Goal: Book appointment/travel/reservation

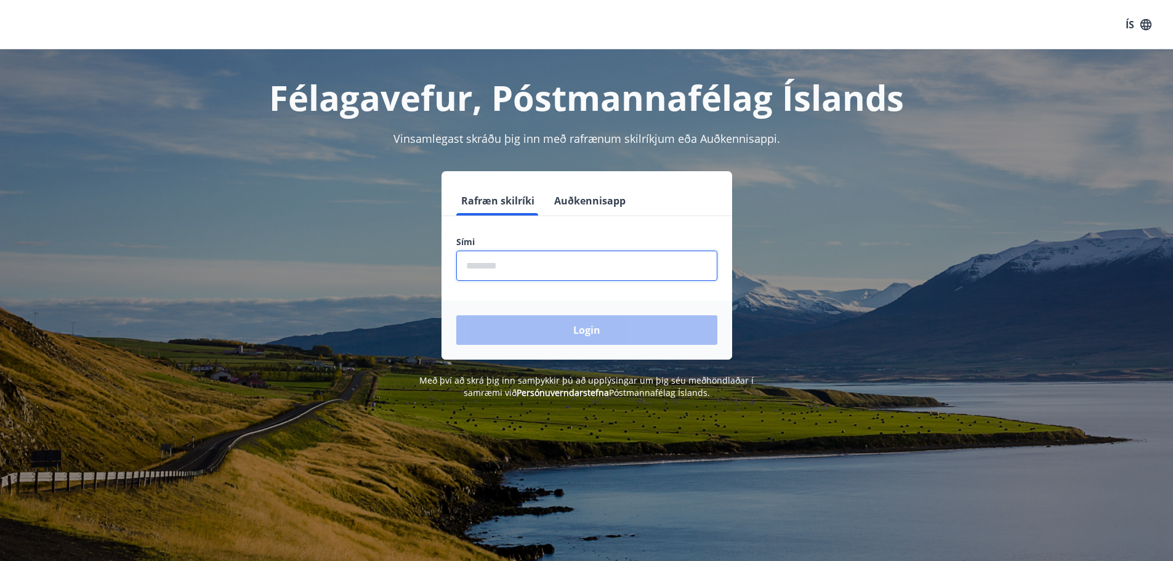
click at [503, 269] on input "phone" at bounding box center [586, 266] width 261 height 30
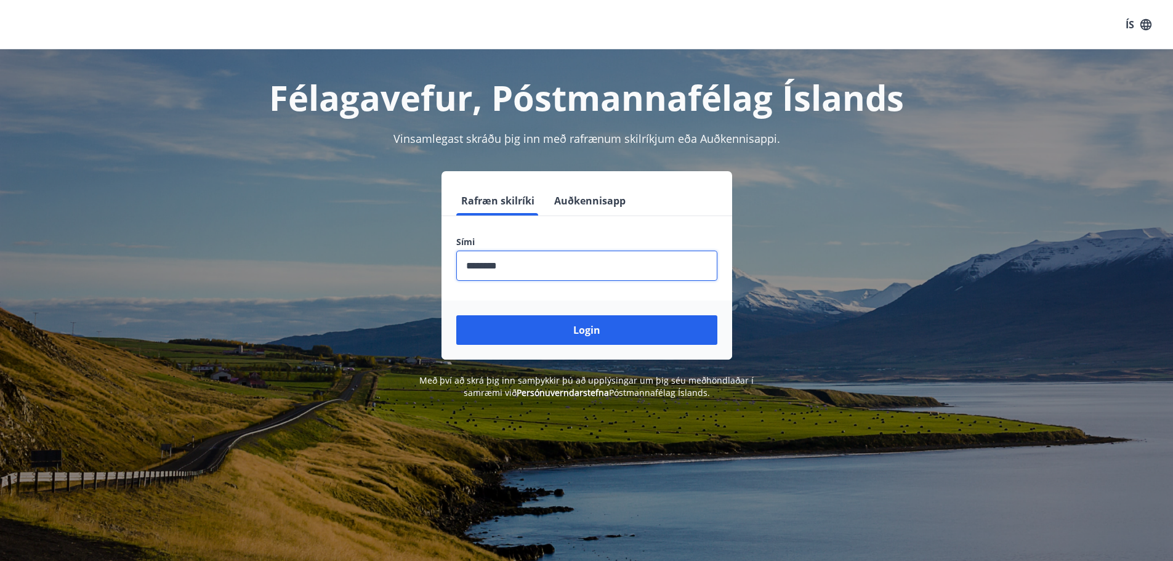
type input "********"
click at [456, 315] on button "Login" at bounding box center [586, 330] width 261 height 30
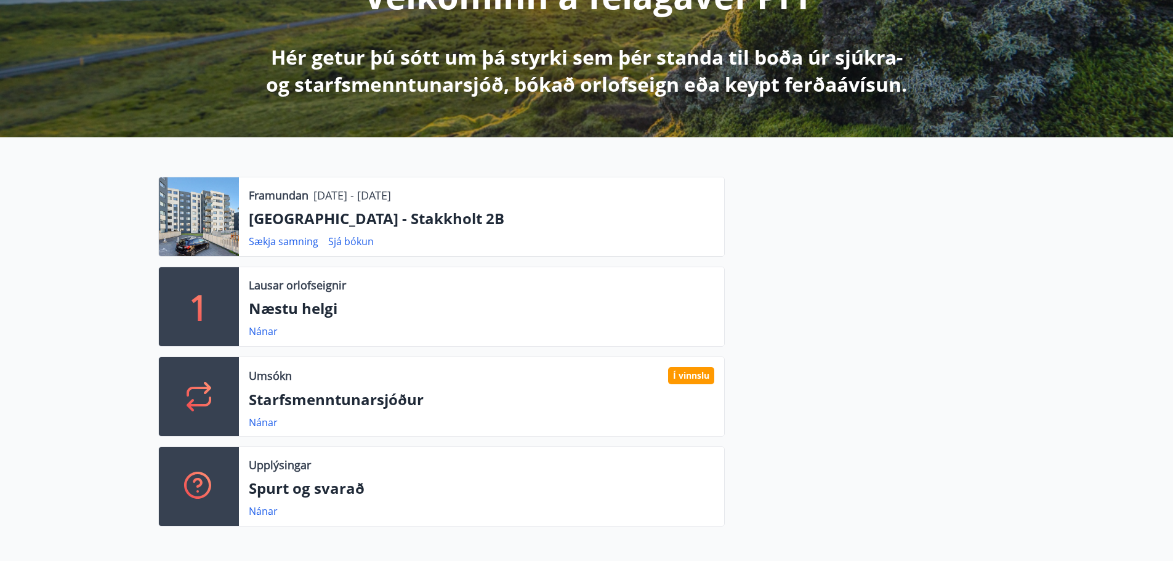
scroll to position [246, 0]
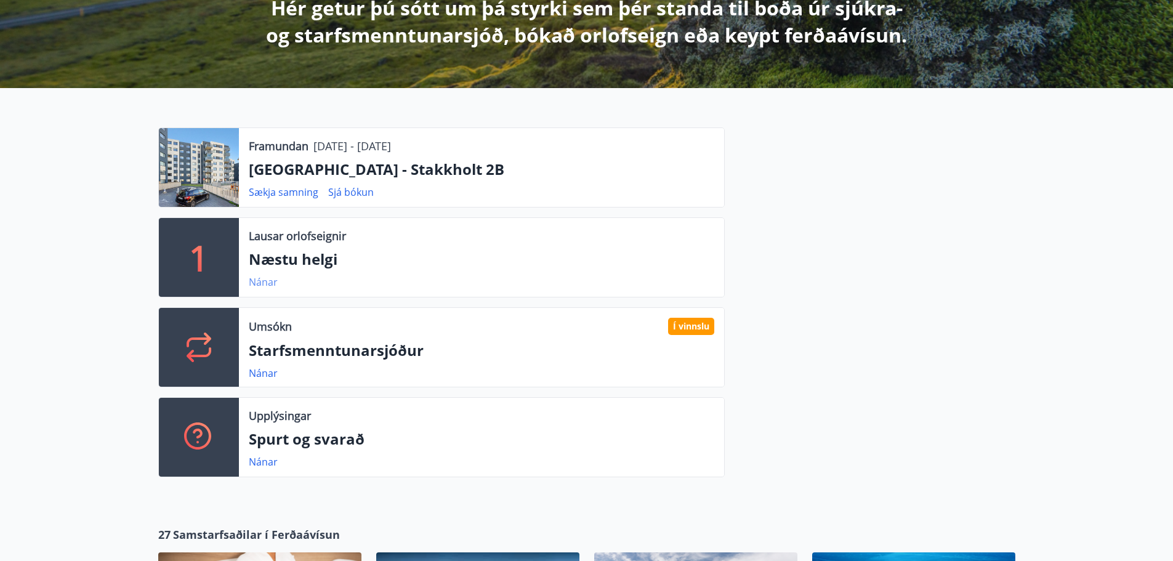
click at [257, 283] on link "Nánar" at bounding box center [263, 282] width 29 height 14
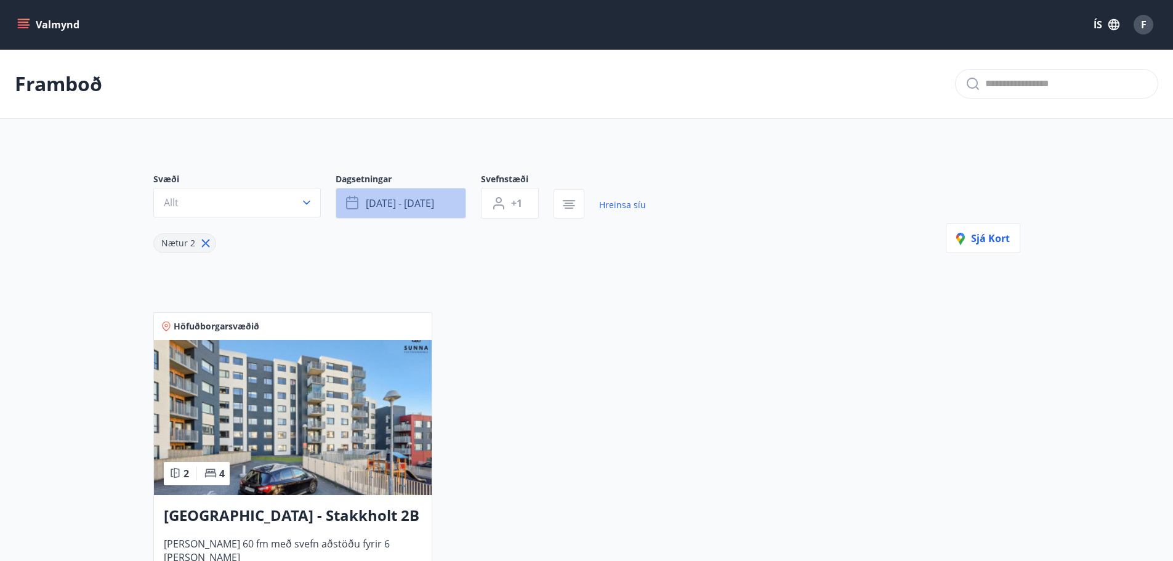
click at [401, 199] on span "[DATE] - [DATE]" at bounding box center [400, 203] width 68 height 14
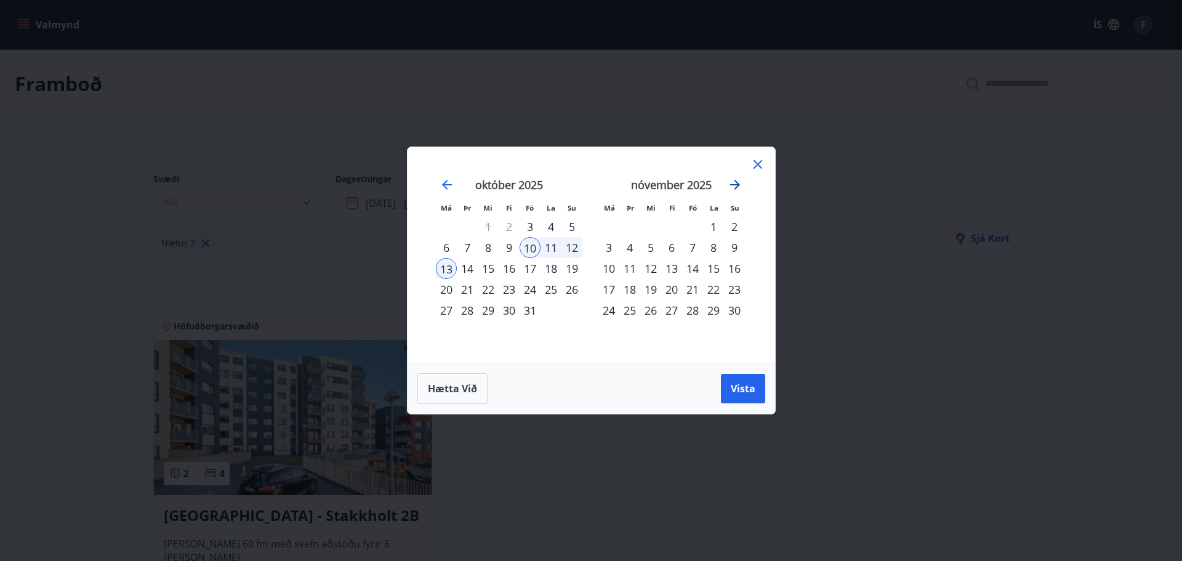
click at [737, 185] on icon "Move forward to switch to the next month." at bounding box center [735, 185] width 10 height 10
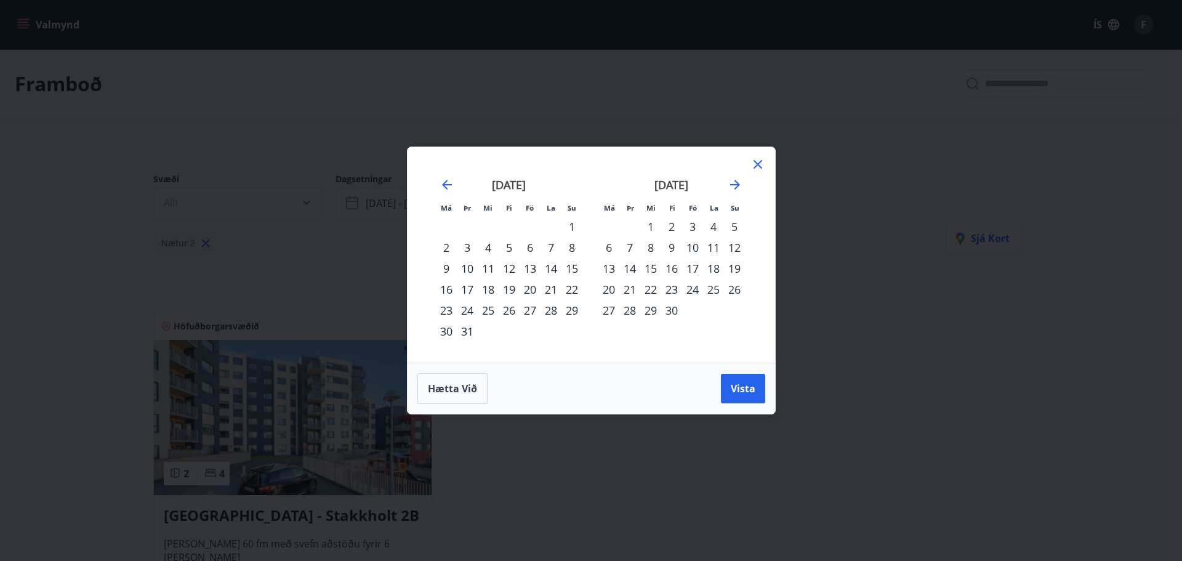
click at [713, 267] on div "18" at bounding box center [713, 268] width 21 height 21
click at [694, 264] on div "17" at bounding box center [692, 268] width 21 height 21
click at [742, 391] on span "Vista" at bounding box center [743, 389] width 25 height 14
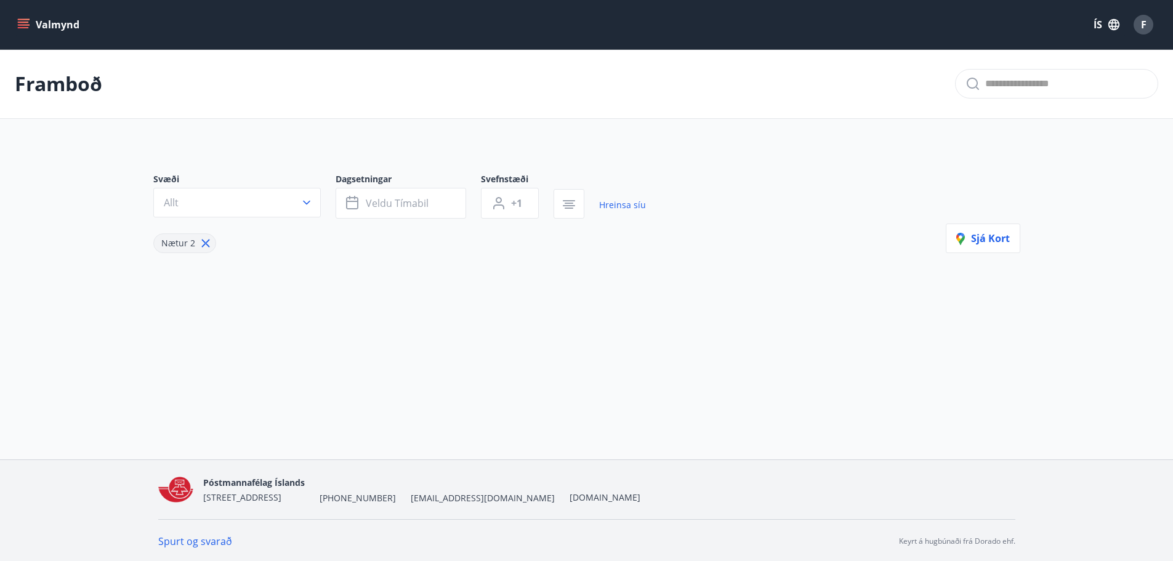
click at [47, 25] on button "Valmynd" at bounding box center [50, 25] width 70 height 22
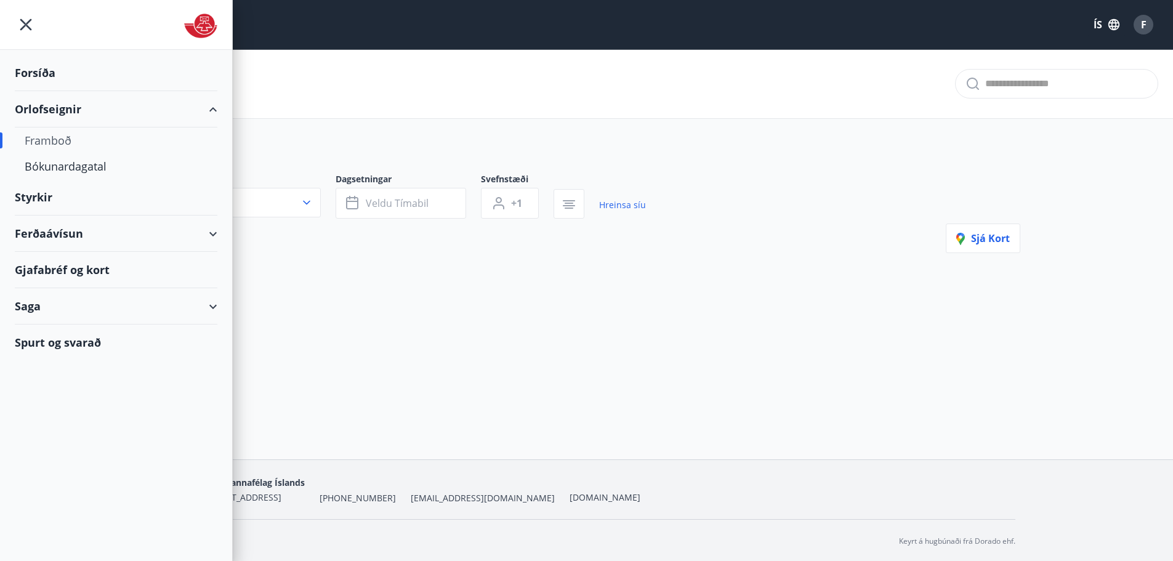
click at [49, 142] on div "Framboð" at bounding box center [116, 140] width 183 height 26
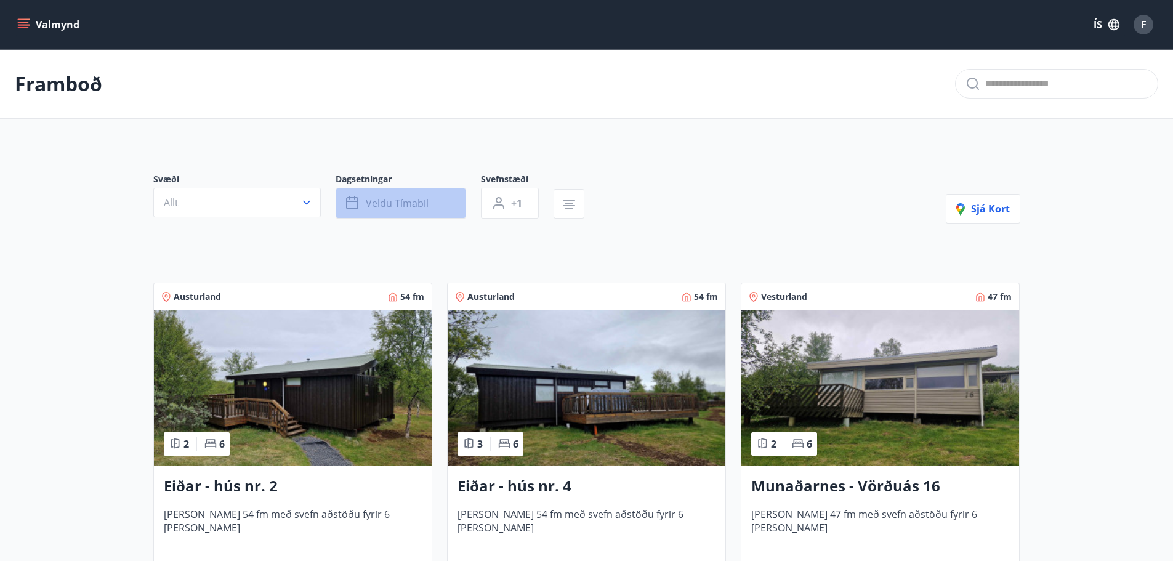
click at [406, 203] on span "Veldu tímabil" at bounding box center [397, 203] width 63 height 14
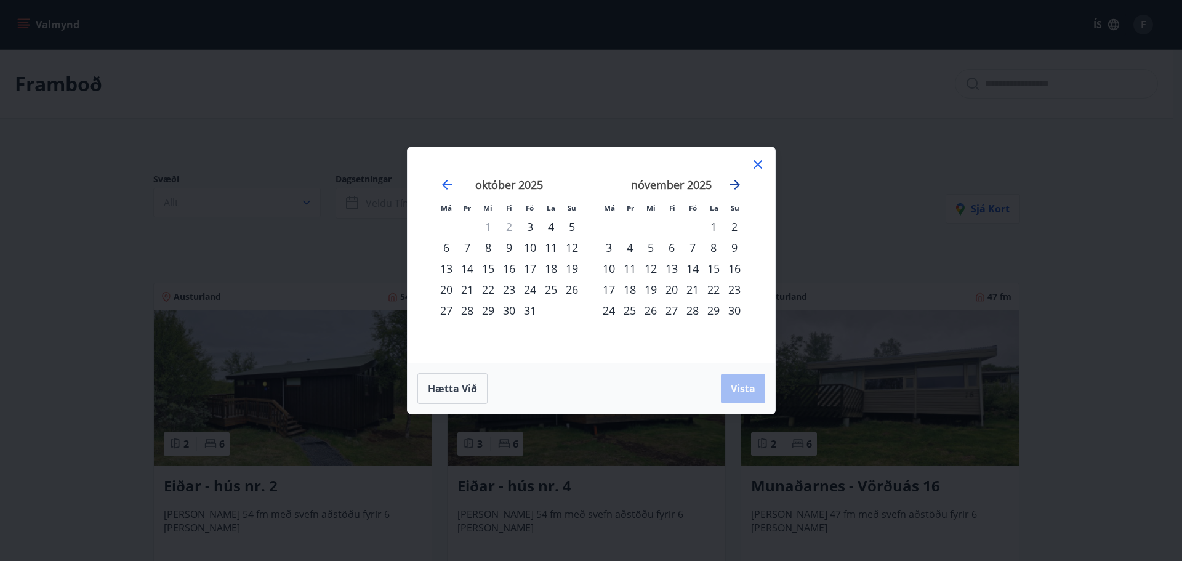
click at [736, 183] on icon "Move forward to switch to the next month." at bounding box center [735, 184] width 15 height 15
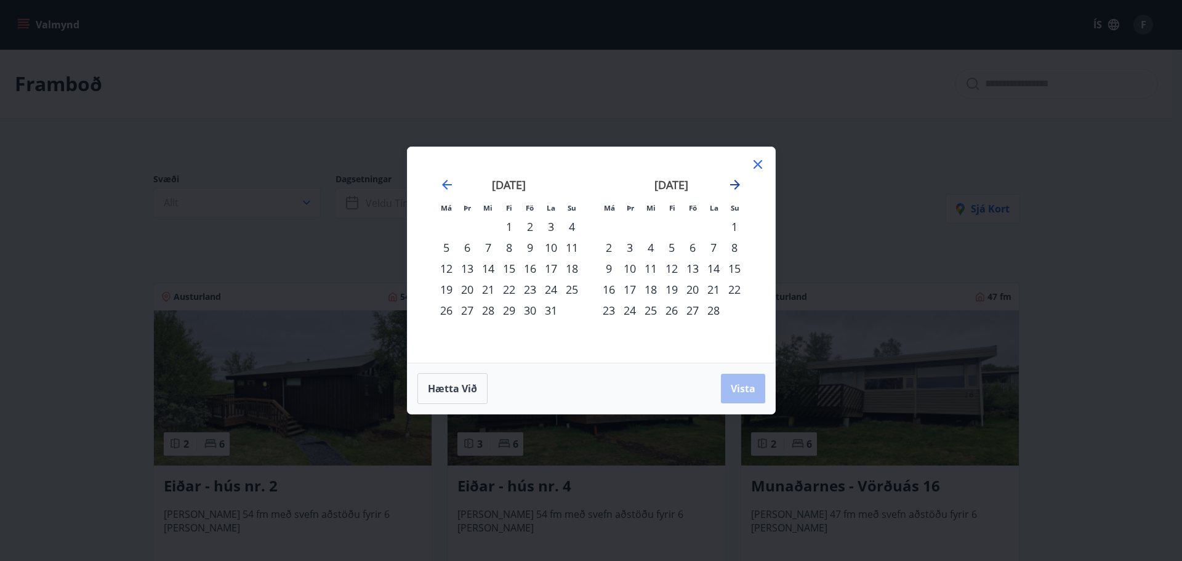
click at [736, 183] on icon "Move forward to switch to the next month." at bounding box center [735, 184] width 15 height 15
click at [693, 265] on div "17" at bounding box center [692, 268] width 21 height 21
click at [736, 267] on div "19" at bounding box center [734, 268] width 21 height 21
click at [690, 266] on div "17" at bounding box center [692, 268] width 21 height 21
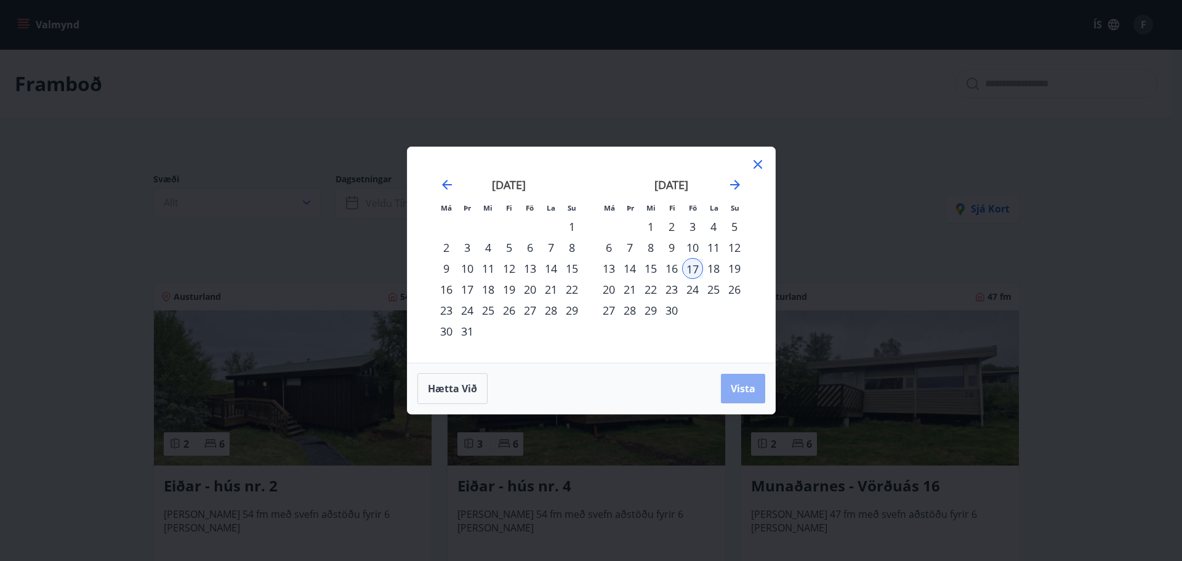
click at [736, 388] on span "Vista" at bounding box center [743, 389] width 25 height 14
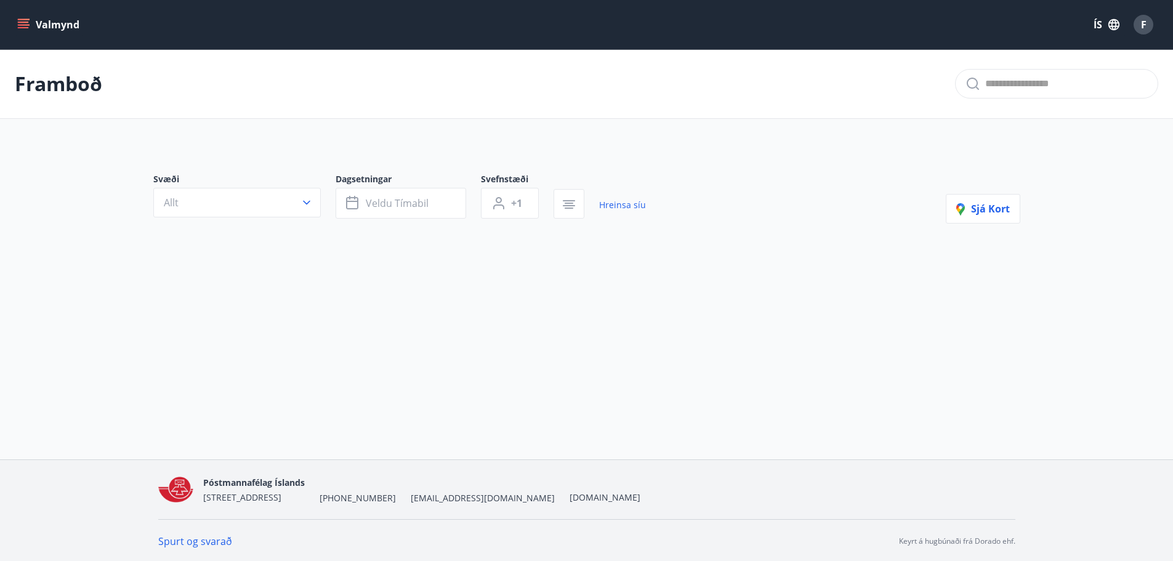
scroll to position [2, 0]
click at [201, 199] on button "Allt" at bounding box center [237, 201] width 168 height 30
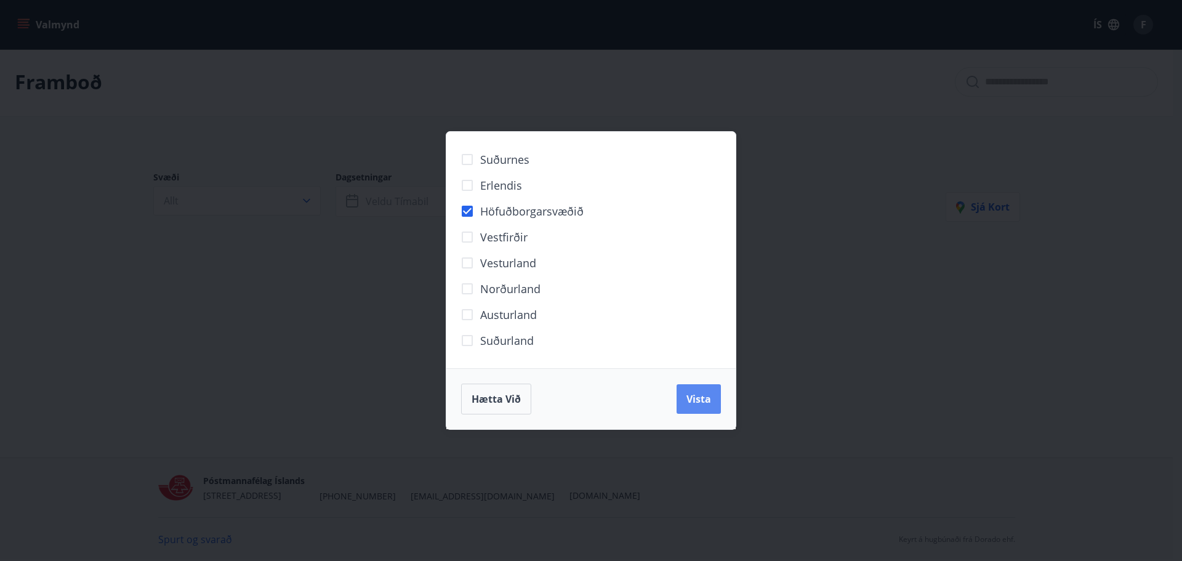
click at [701, 402] on span "Vista" at bounding box center [699, 399] width 25 height 14
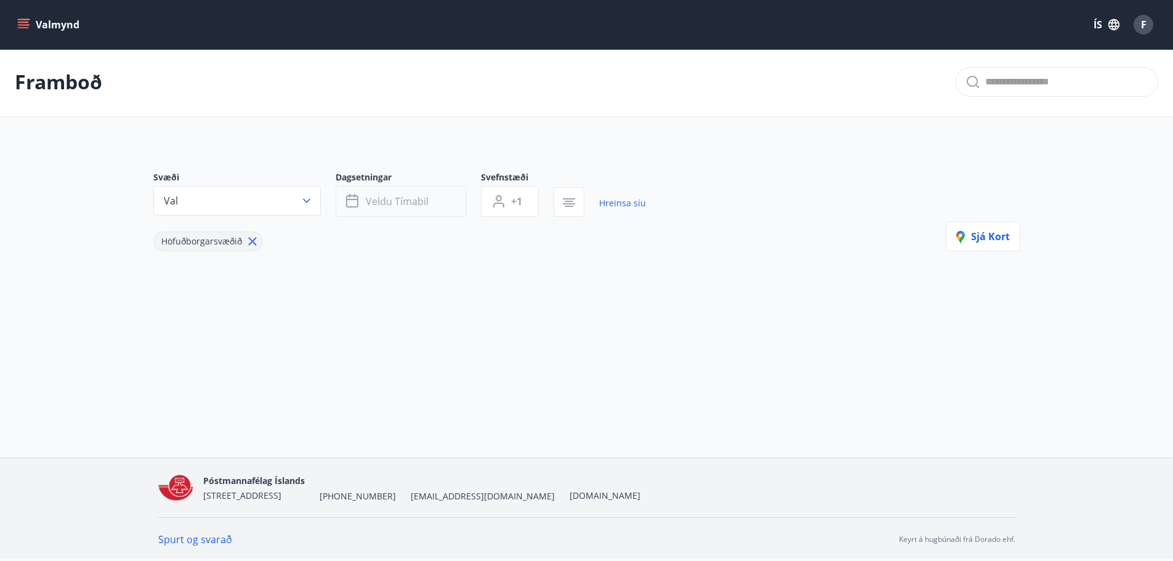
click at [395, 203] on span "Veldu tímabil" at bounding box center [397, 202] width 63 height 14
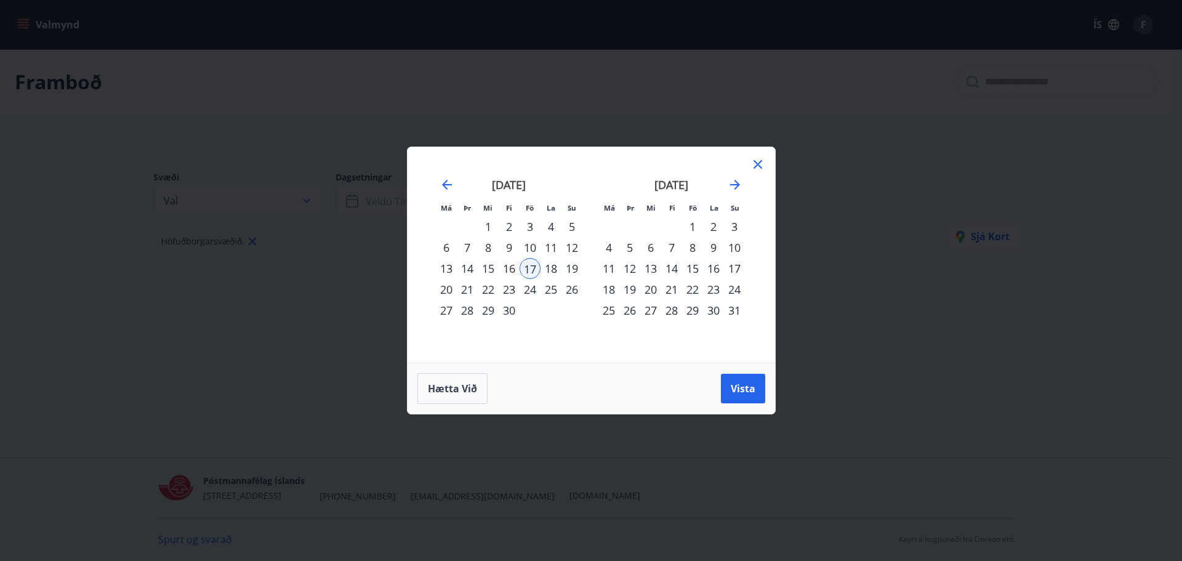
click at [530, 265] on div "17" at bounding box center [530, 268] width 21 height 21
click at [750, 382] on span "Vista" at bounding box center [743, 389] width 25 height 14
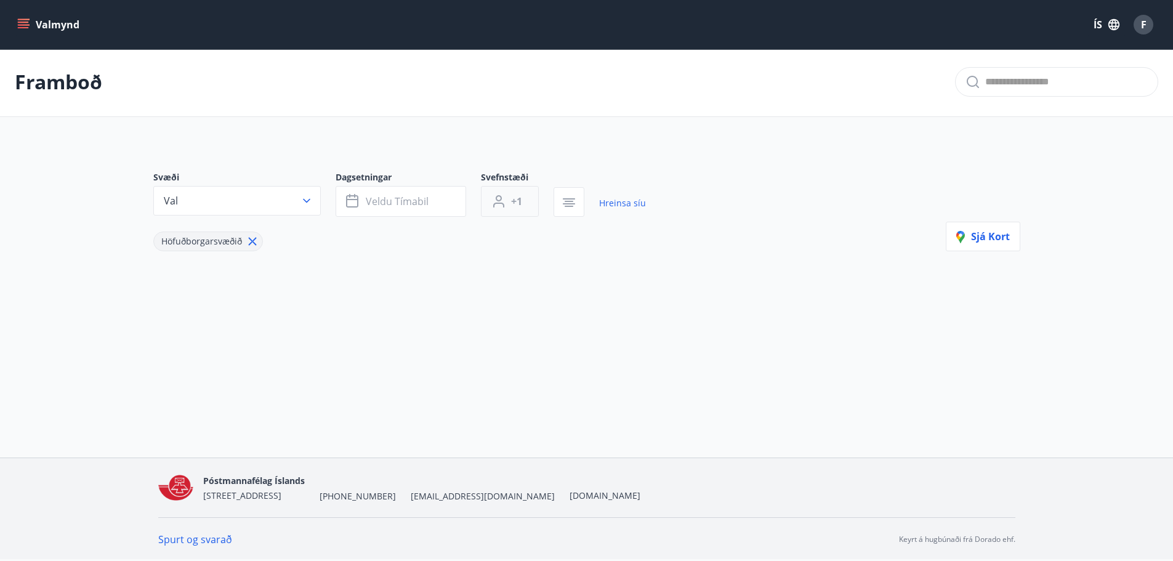
click at [511, 201] on span "+1" at bounding box center [516, 202] width 11 height 14
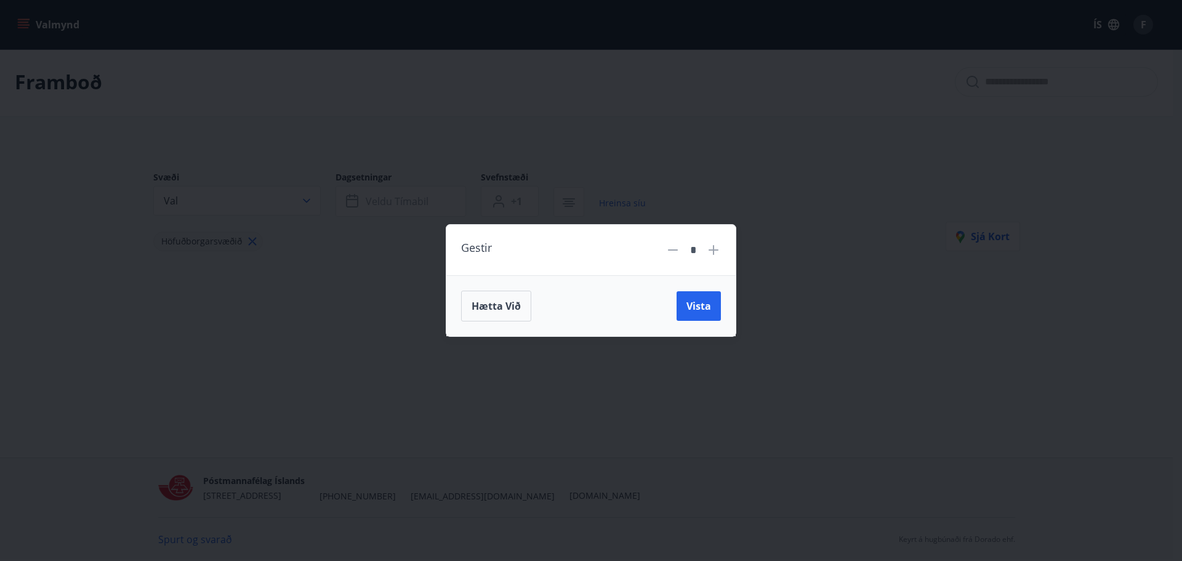
click at [714, 250] on icon at bounding box center [713, 249] width 1 height 1
click at [700, 299] on button "Vista" at bounding box center [699, 306] width 44 height 30
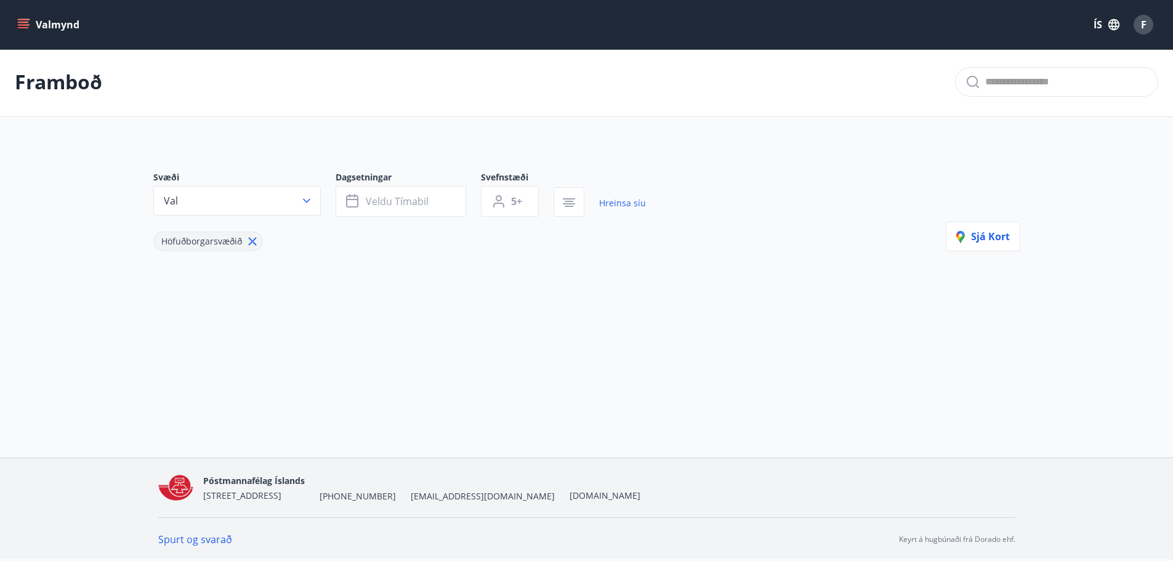
click at [49, 25] on button "Valmynd" at bounding box center [50, 25] width 70 height 22
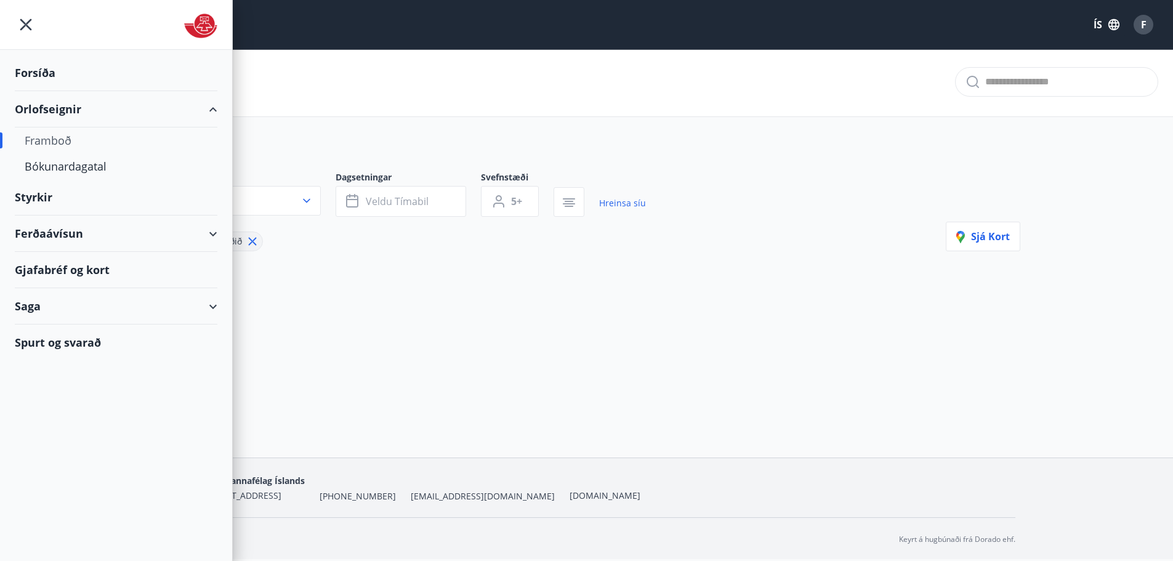
click at [28, 108] on div "Orlofseignir" at bounding box center [116, 109] width 203 height 36
type input "*"
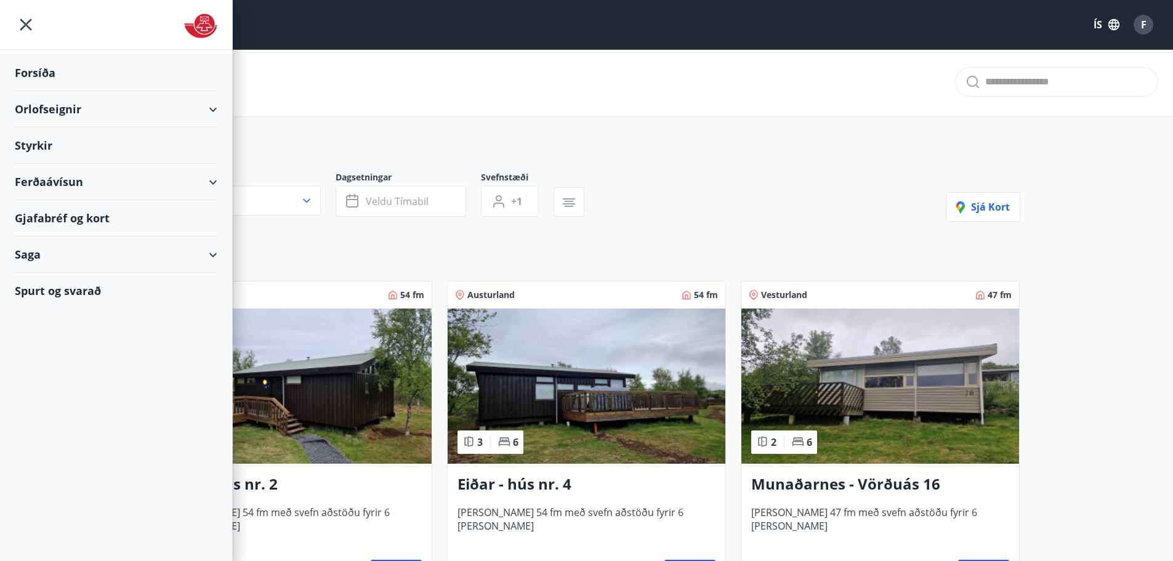
click at [28, 108] on div "Orlofseignir" at bounding box center [116, 109] width 203 height 36
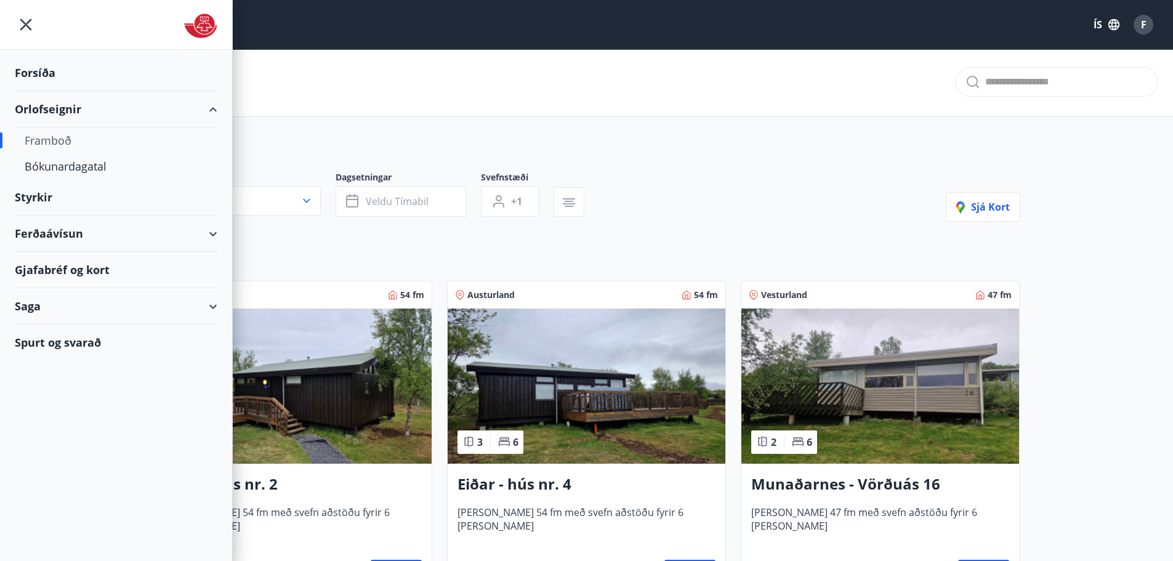
click at [62, 108] on div "Orlofseignir" at bounding box center [116, 109] width 203 height 36
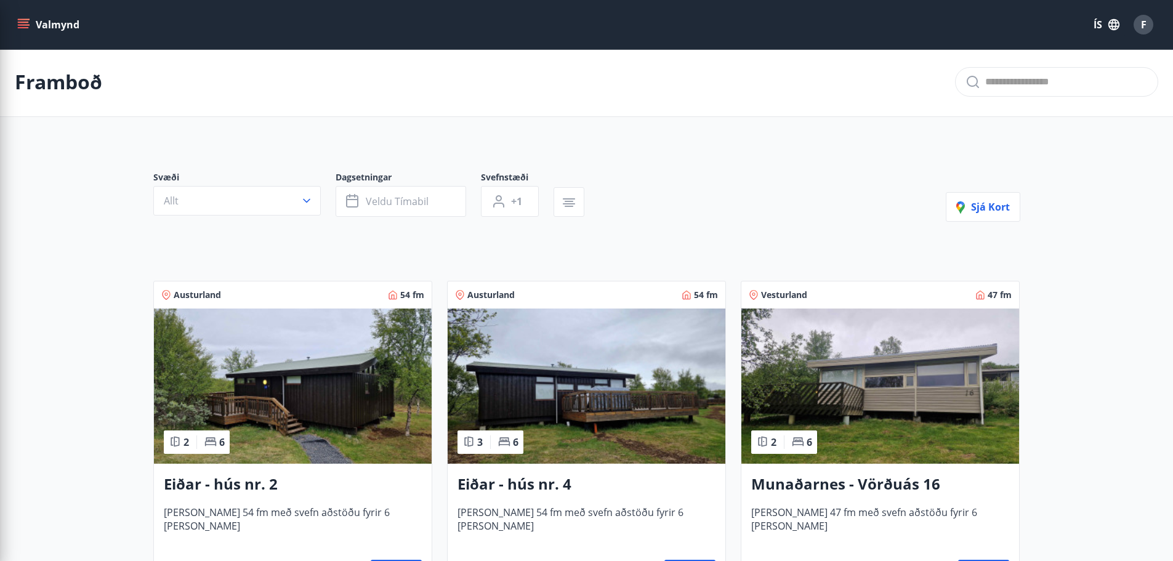
click at [705, 216] on div "Svæði Allt Dagsetningar Veldu tímabil Svefnstæði +1 Sjá kort" at bounding box center [586, 196] width 867 height 51
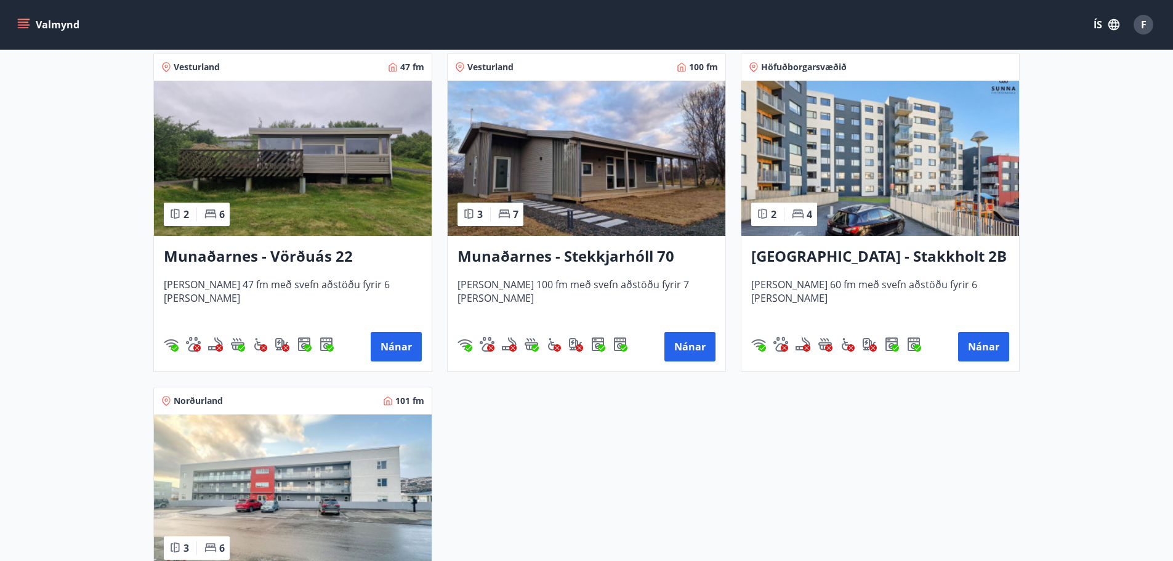
scroll to position [563, 0]
click at [993, 349] on button "Nánar" at bounding box center [983, 348] width 51 height 30
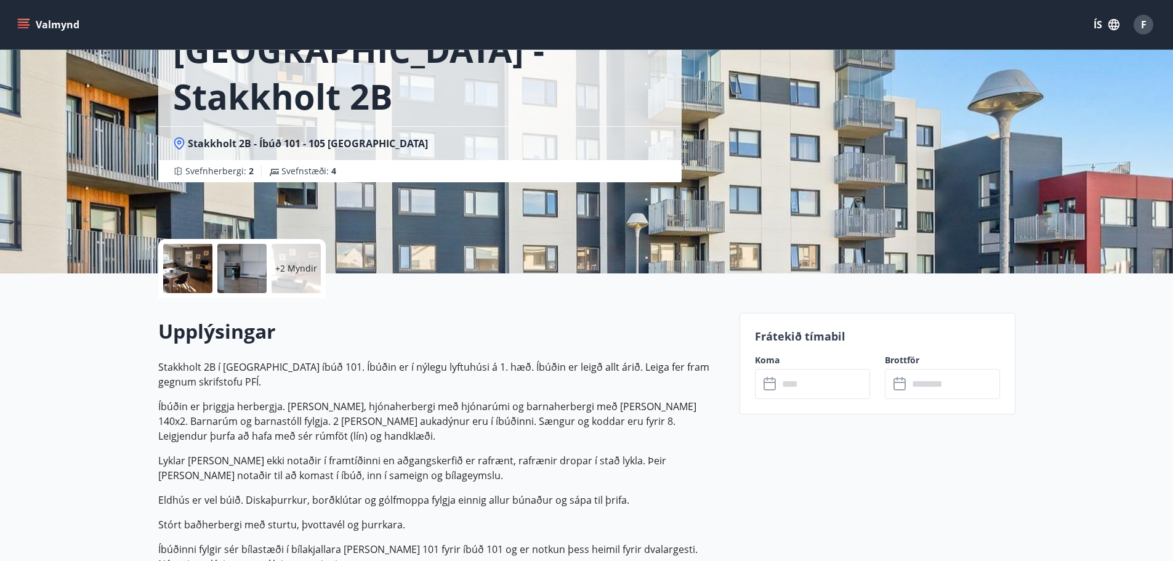
scroll to position [123, 0]
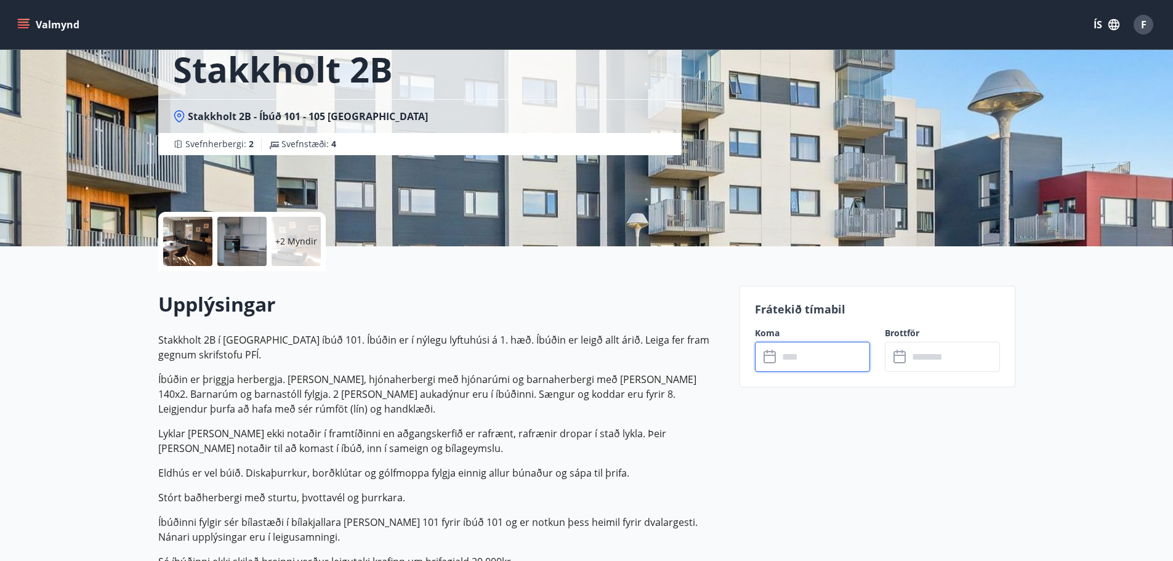
click at [786, 356] on input "text" at bounding box center [824, 357] width 92 height 30
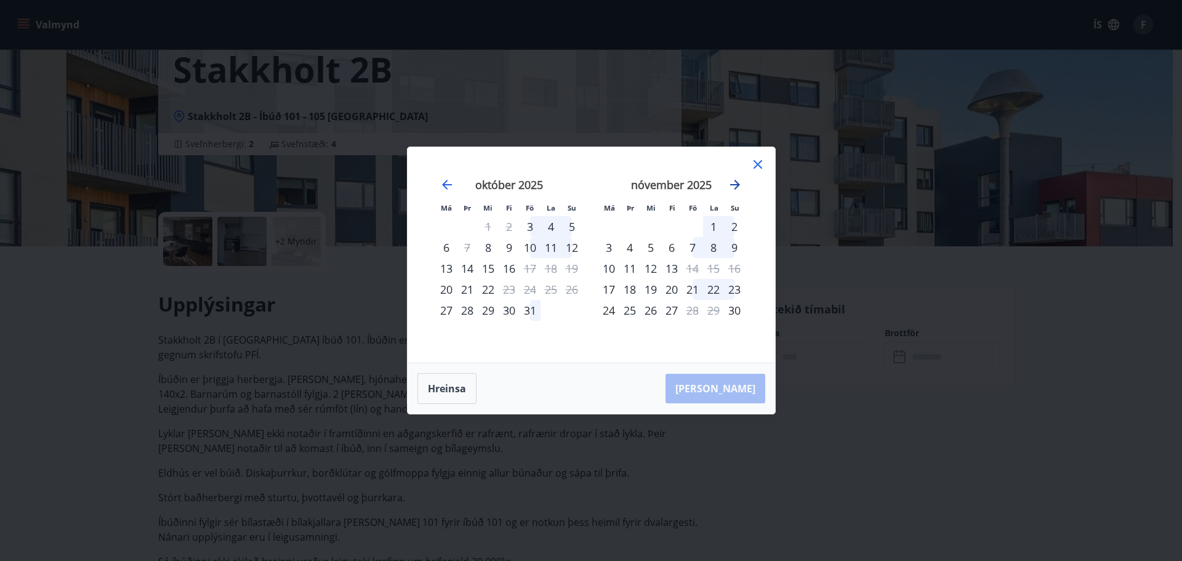
click at [738, 185] on icon "Move forward to switch to the next month." at bounding box center [735, 185] width 10 height 10
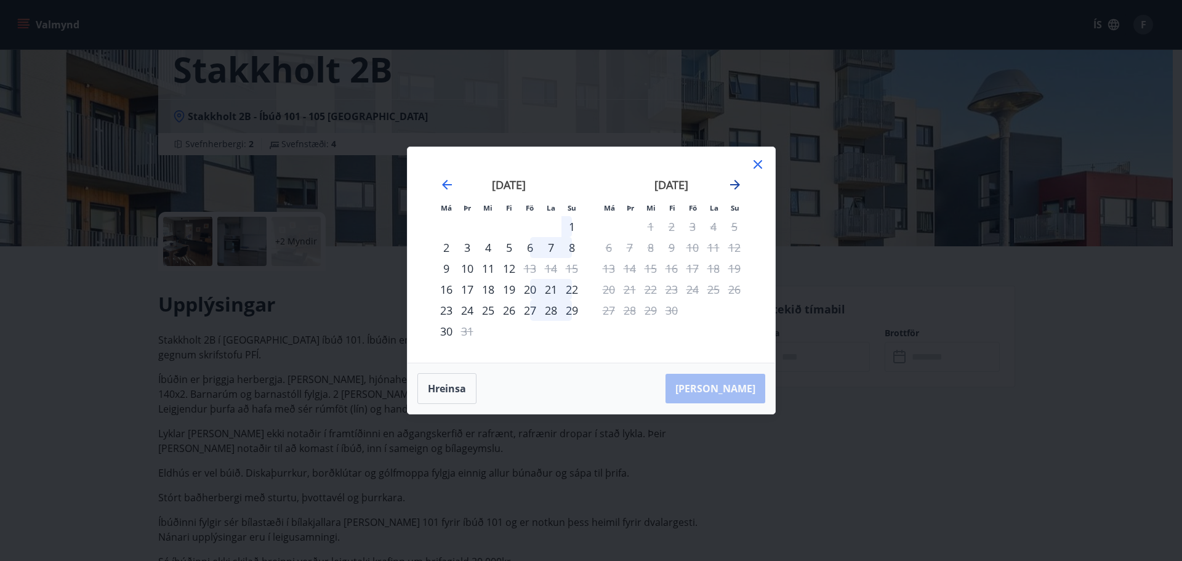
click at [738, 184] on icon "Move forward to switch to the next month." at bounding box center [735, 185] width 10 height 10
click at [450, 183] on icon "Move backward to switch to the previous month." at bounding box center [447, 184] width 15 height 15
click at [760, 162] on icon at bounding box center [758, 164] width 9 height 9
